Goal: Task Accomplishment & Management: Manage account settings

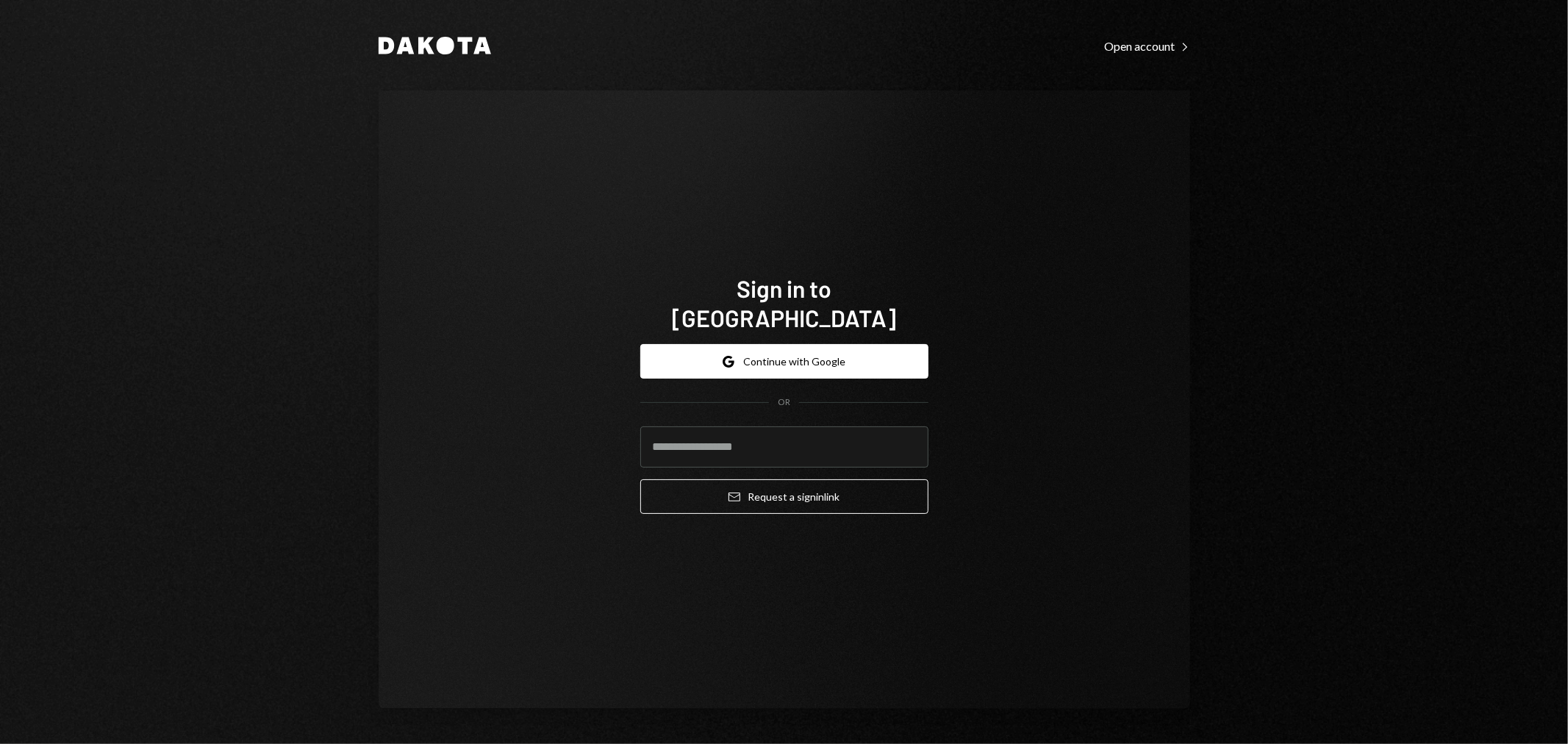
type input "**********"
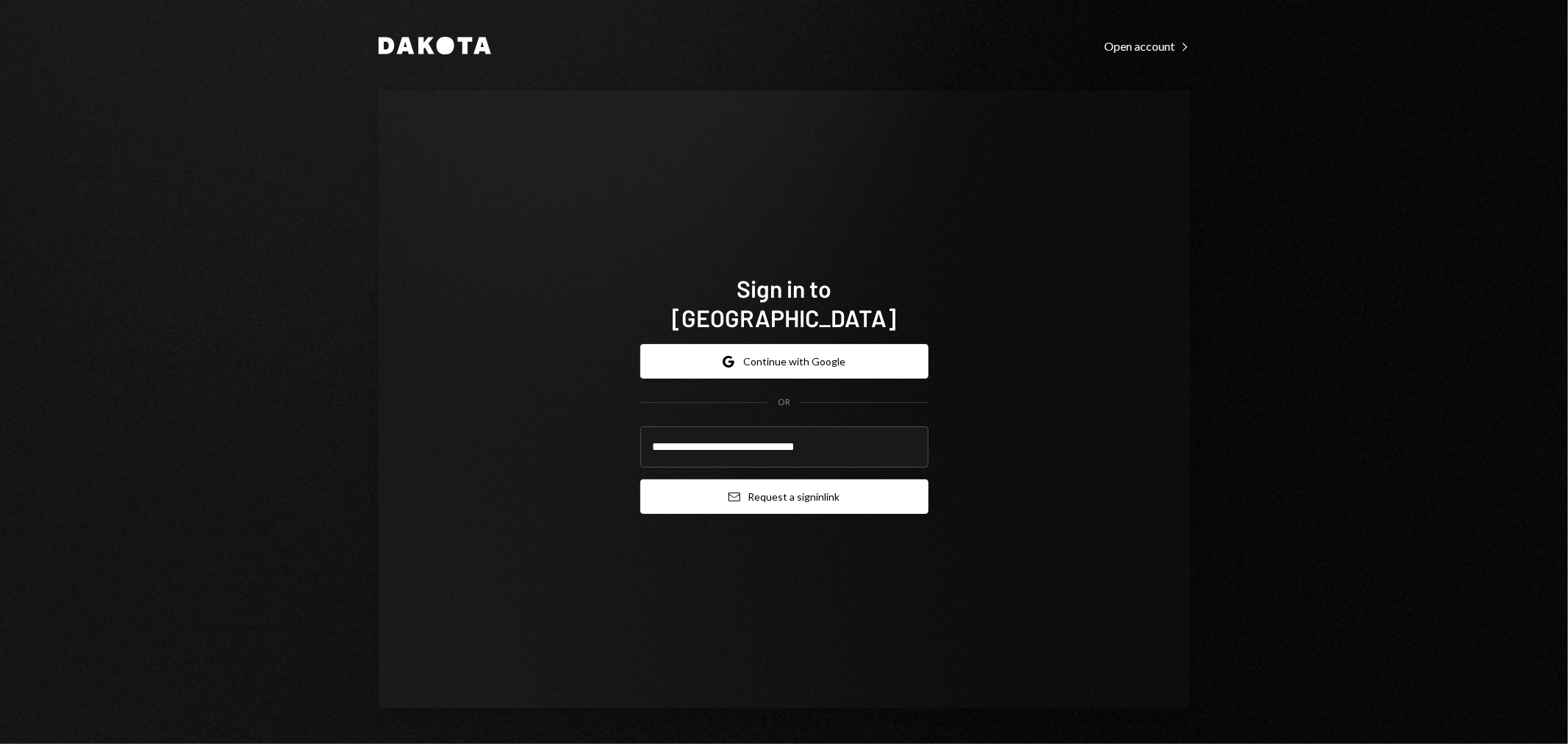
click at [719, 479] on button "Email Request a sign in link" at bounding box center [784, 496] width 288 height 34
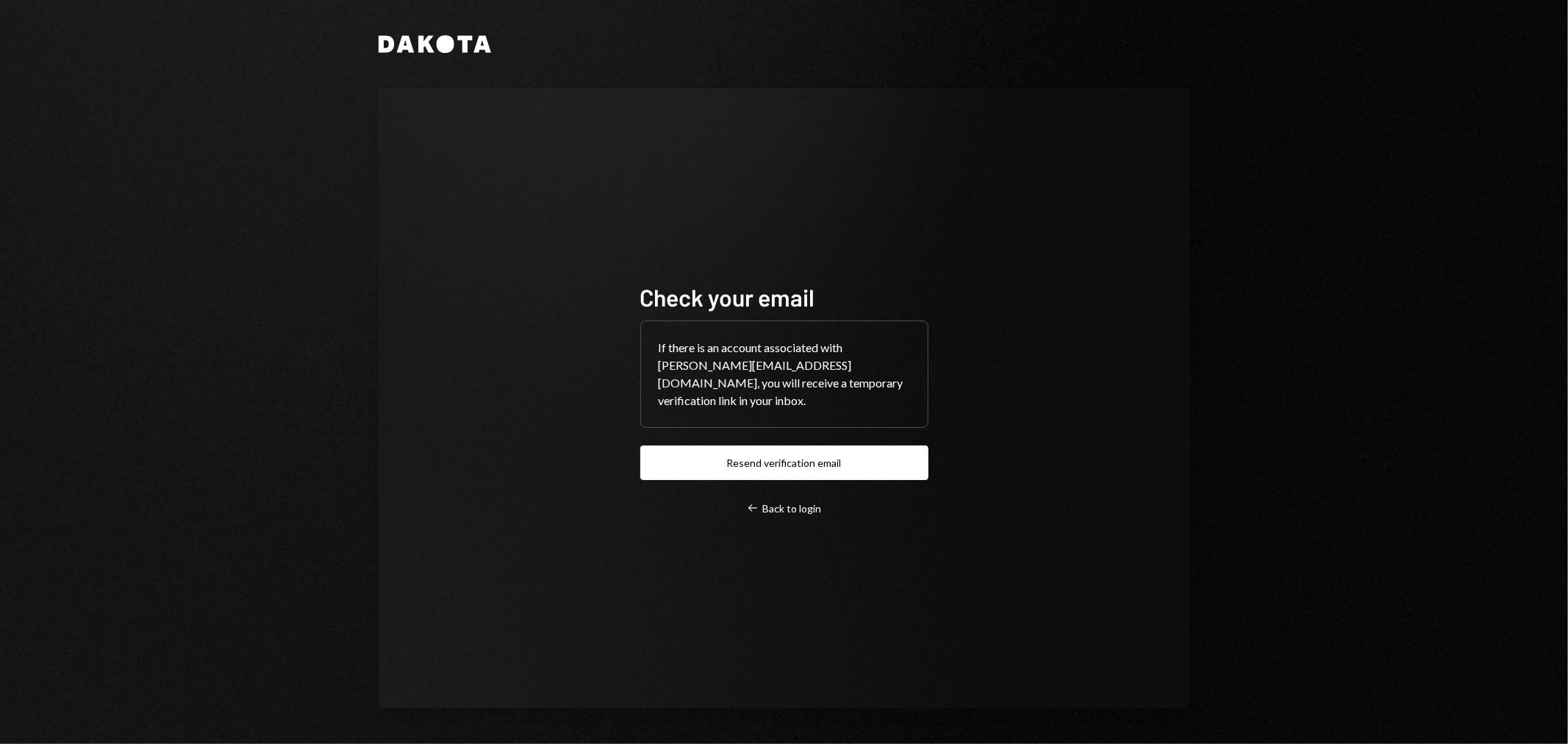
click at [948, 454] on div "Check your email If there is an account associated with [PERSON_NAME][EMAIL_ADD…" at bounding box center [784, 398] width 811 height 620
